Goal: Information Seeking & Learning: Learn about a topic

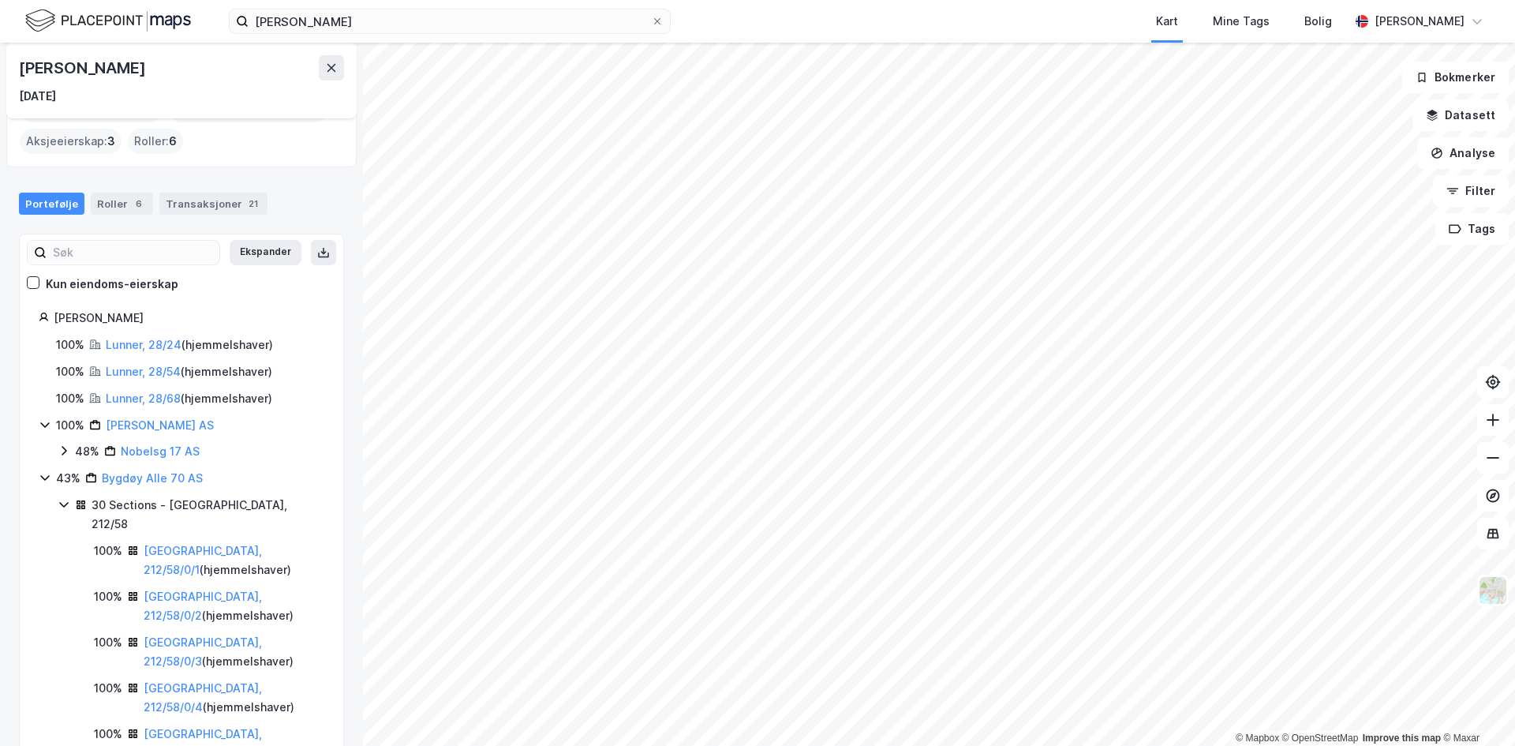
scroll to position [79, 0]
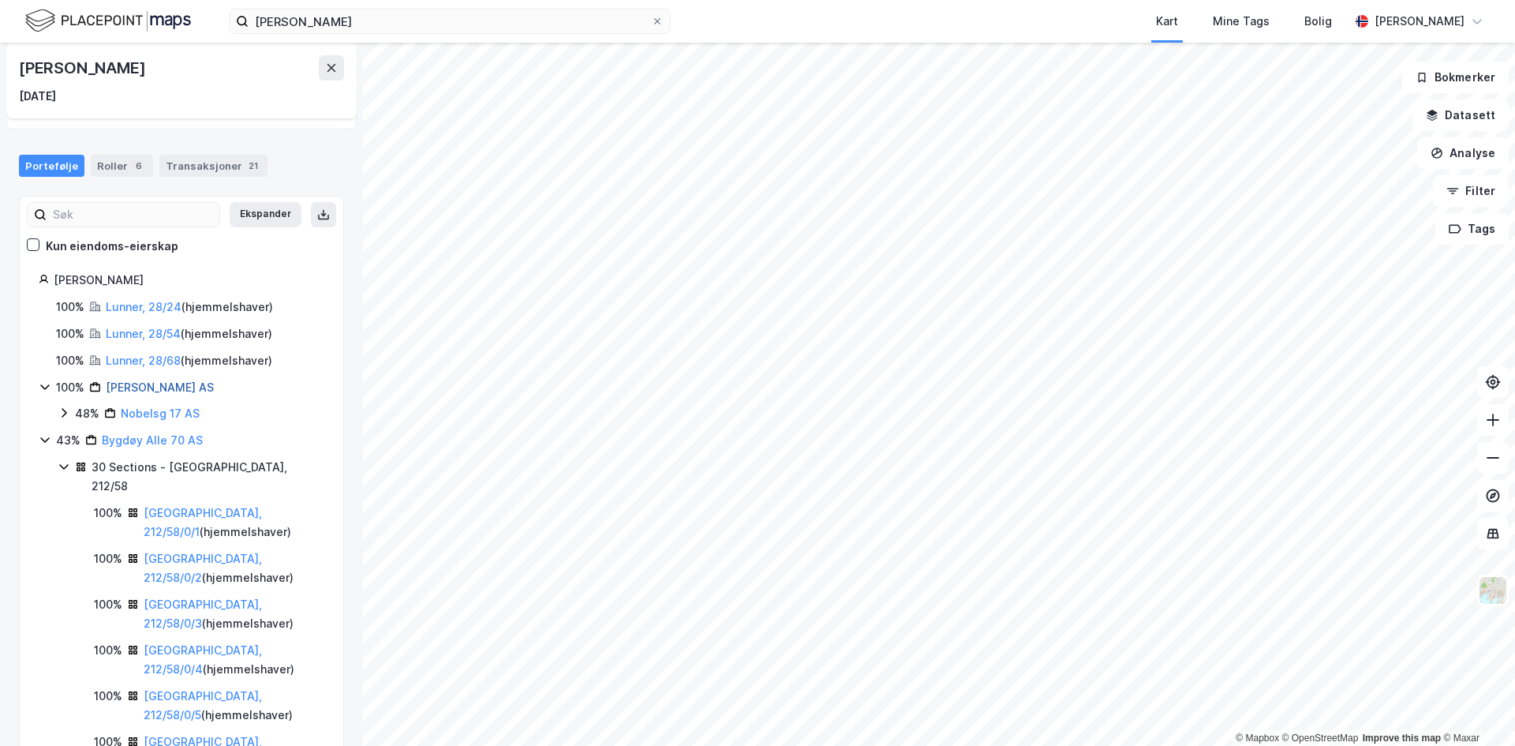
click at [140, 387] on link "[PERSON_NAME] AS" at bounding box center [160, 386] width 108 height 13
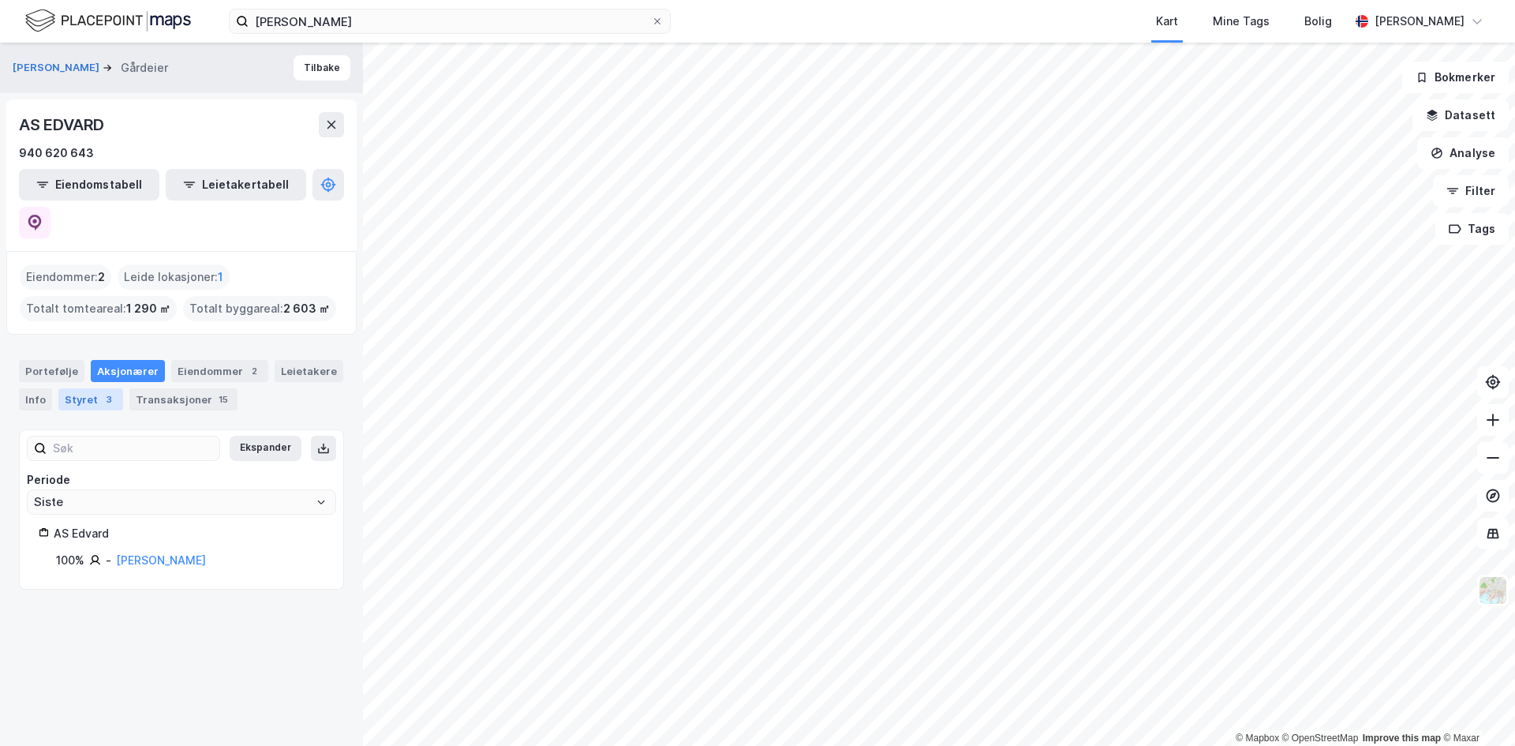
click at [104, 391] on div "3" at bounding box center [109, 399] width 16 height 16
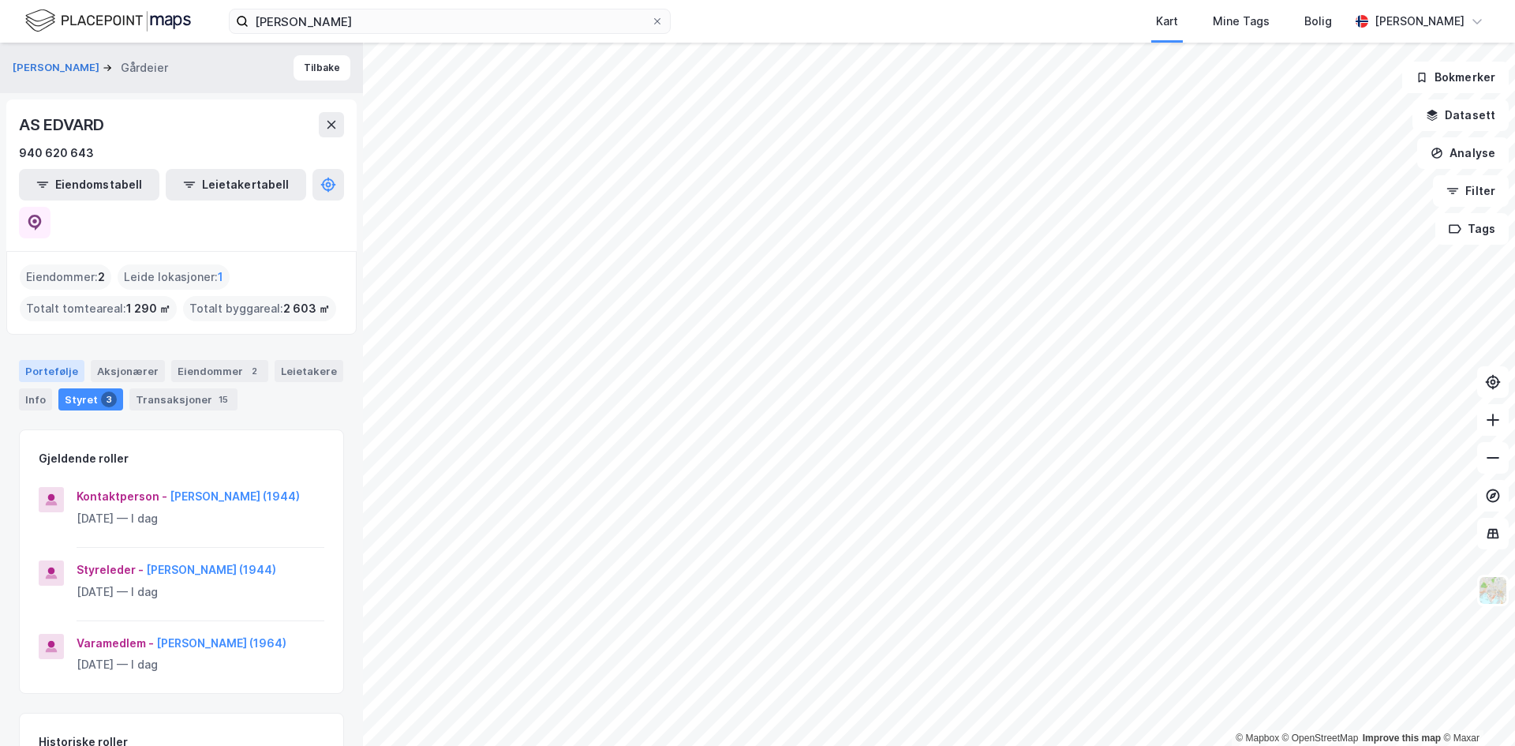
click at [44, 360] on div "Portefølje" at bounding box center [51, 371] width 65 height 22
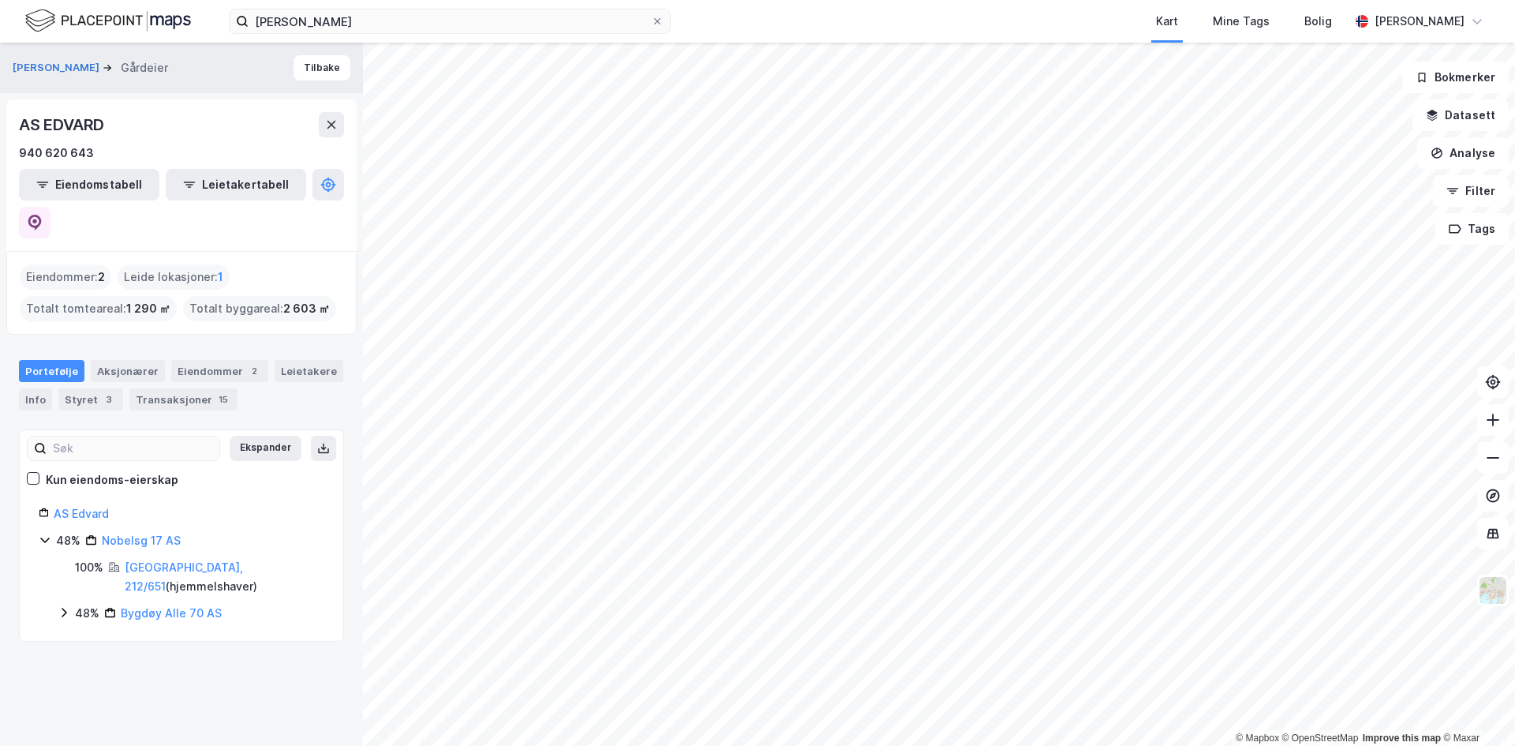
click at [141, 531] on div "Nobelsg 17 AS" at bounding box center [141, 540] width 79 height 19
click at [142, 533] on link "Nobelsg 17 AS" at bounding box center [141, 539] width 79 height 13
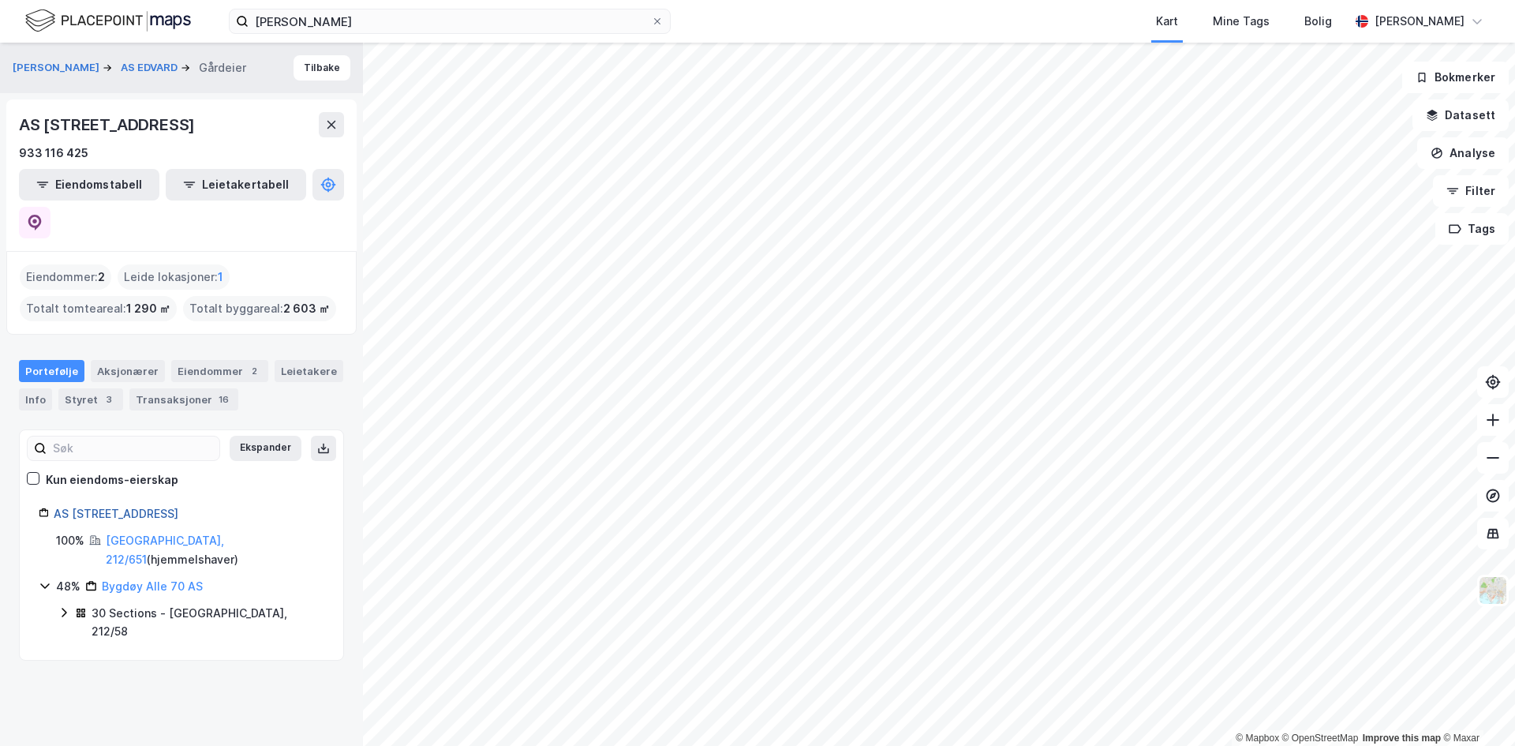
click at [92, 507] on link "AS [STREET_ADDRESS]" at bounding box center [116, 513] width 125 height 13
click at [101, 391] on div "3" at bounding box center [109, 399] width 16 height 16
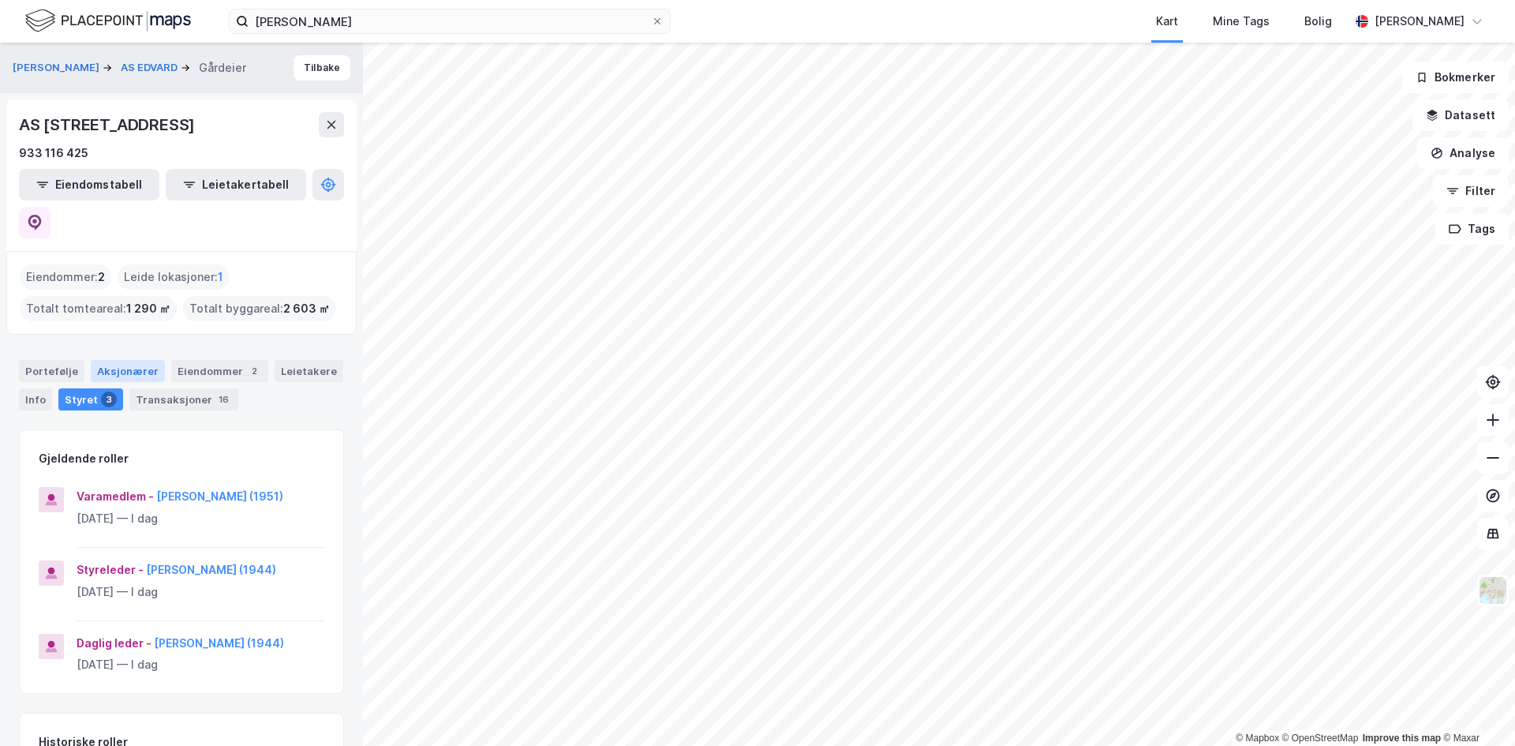
click at [118, 360] on div "Aksjonærer" at bounding box center [128, 371] width 74 height 22
